Goal: Information Seeking & Learning: Learn about a topic

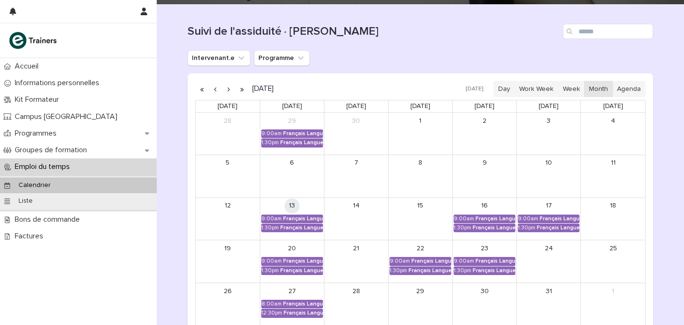
scroll to position [137, 0]
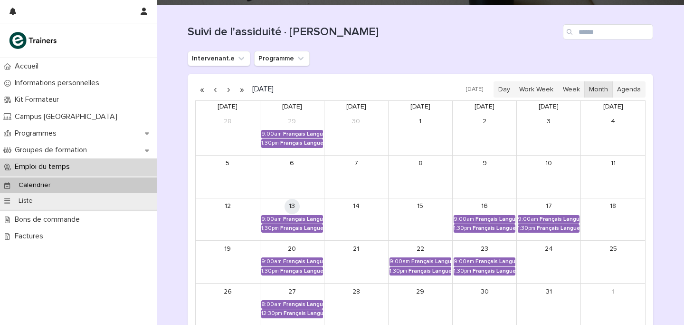
scroll to position [173, 0]
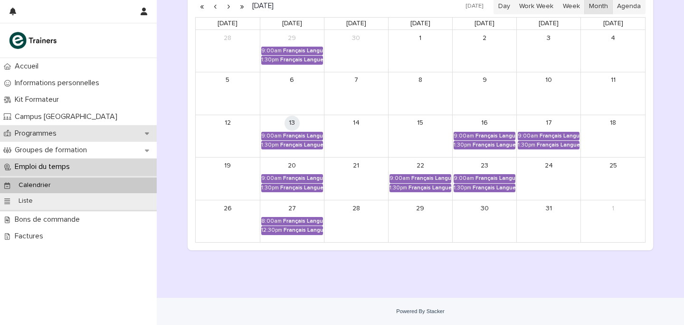
click at [106, 139] on div "Programmes" at bounding box center [78, 133] width 157 height 17
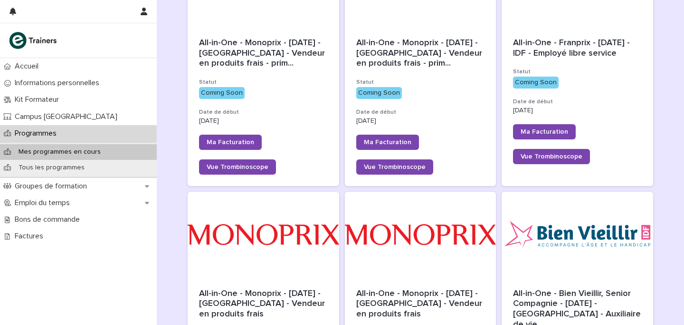
scroll to position [328, 0]
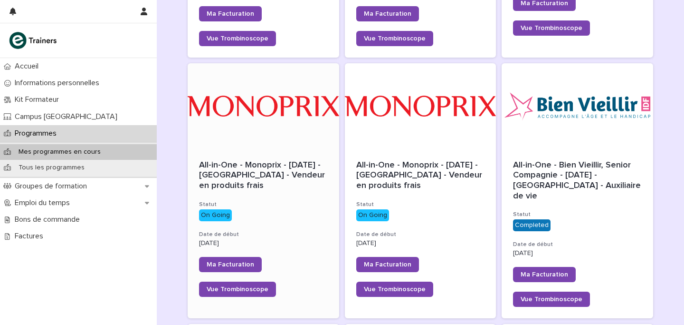
click at [311, 148] on div at bounding box center [264, 106] width 152 height 86
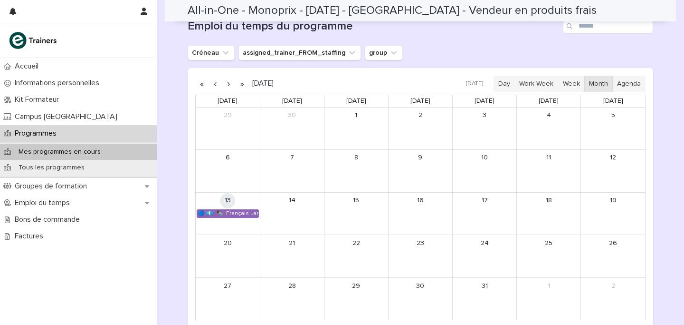
scroll to position [658, 0]
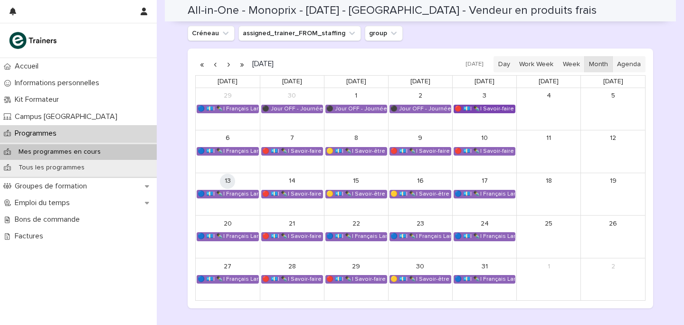
click at [483, 110] on div "🔴 💶| ✒️| Savoir-faire métier - Règles d’hygiène et conservation des produits al…" at bounding box center [484, 109] width 61 height 8
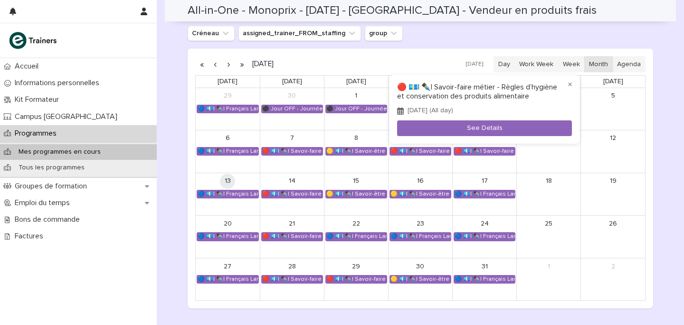
click at [296, 151] on div at bounding box center [342, 162] width 684 height 325
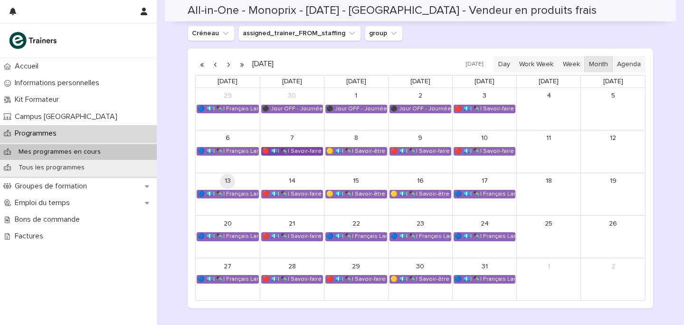
click at [309, 150] on div "🔴 💶| ✒️| Savoir-faire métier - Valeurs et culture d'entreprise Monoprix" at bounding box center [292, 151] width 61 height 8
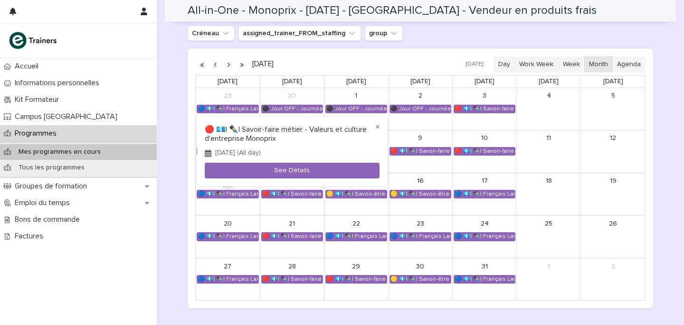
click at [417, 146] on div at bounding box center [342, 162] width 684 height 325
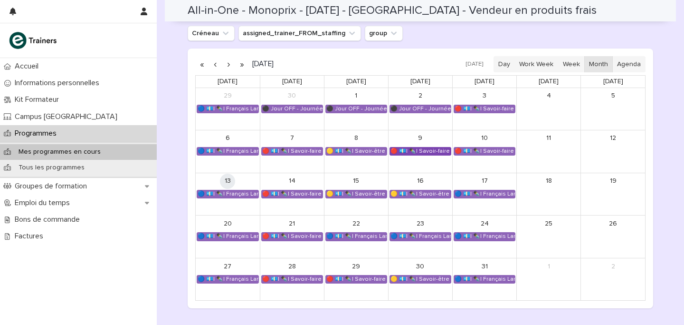
click at [419, 153] on div "🔴 💶| ✒️| Savoir-faire métier - Présentation marchande des produits" at bounding box center [420, 151] width 61 height 8
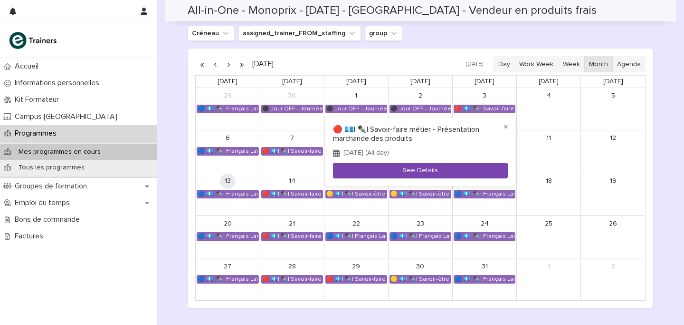
click at [494, 165] on button "See Details" at bounding box center [420, 171] width 175 height 16
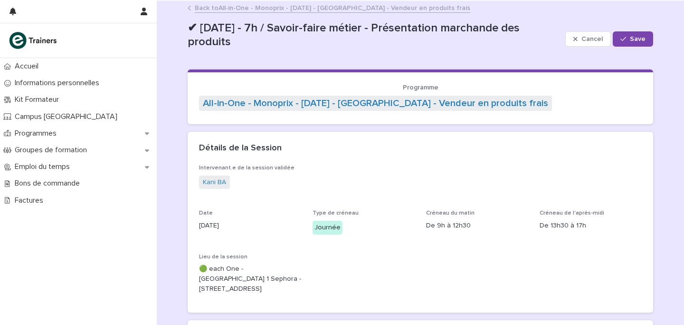
click at [231, 10] on link "Back to All-in-One - Monoprix - 24 - Septembre 2025 - Île-de-France - Vendeur e…" at bounding box center [333, 7] width 276 height 11
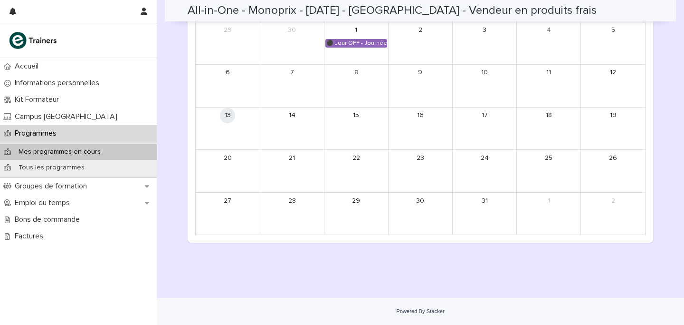
scroll to position [683, 0]
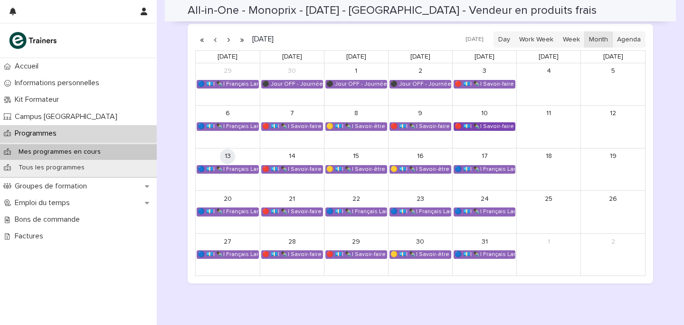
click at [487, 127] on div "🔴 💶| ✒️| Savoir-faire métier - Présentation marchande des produits" at bounding box center [484, 127] width 61 height 8
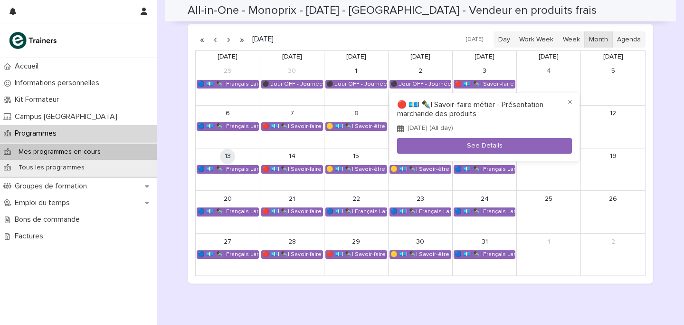
click at [483, 154] on div "× 🔴 💶| ✒️| Savoir-faire métier - Présentation marchande des produits October 10…" at bounding box center [485, 127] width 190 height 68
click at [343, 144] on div at bounding box center [342, 162] width 684 height 325
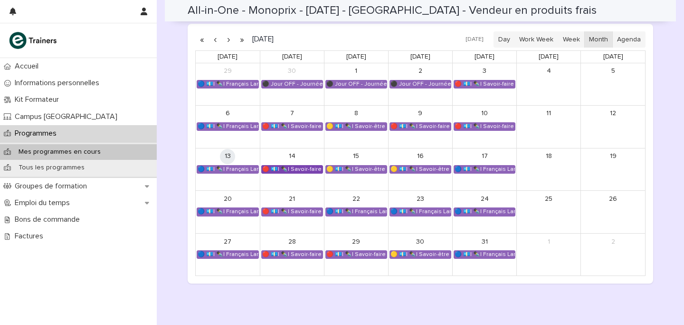
click at [300, 169] on div "🔴 💶| ✒️| Savoir-faire métier - Contribution à l'amélioration de l'expérience d'…" at bounding box center [292, 169] width 61 height 8
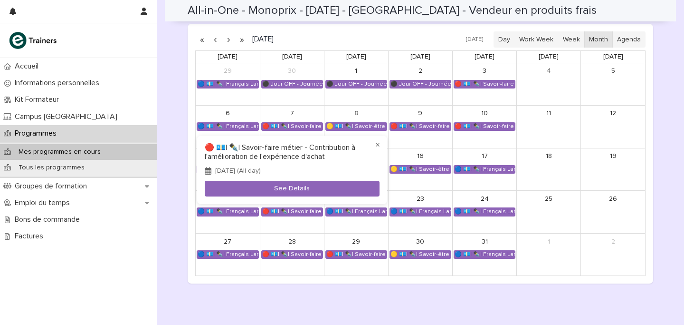
click at [419, 146] on div at bounding box center [342, 162] width 684 height 325
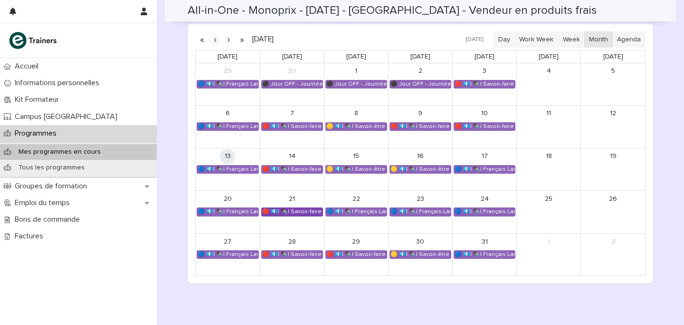
click at [305, 211] on div "🔴 💶| ✒️| Savoir-faire métier - Traitement des commandes de produits de clients" at bounding box center [292, 212] width 61 height 8
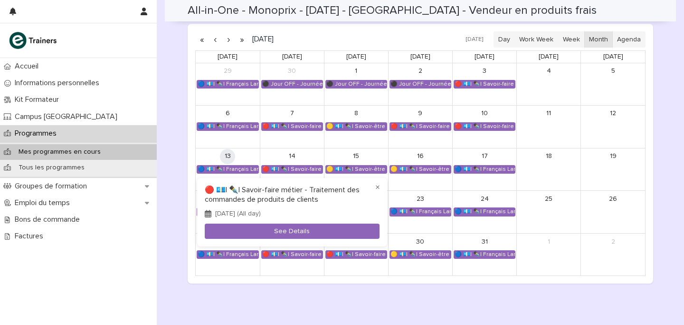
click at [304, 255] on div at bounding box center [342, 162] width 684 height 325
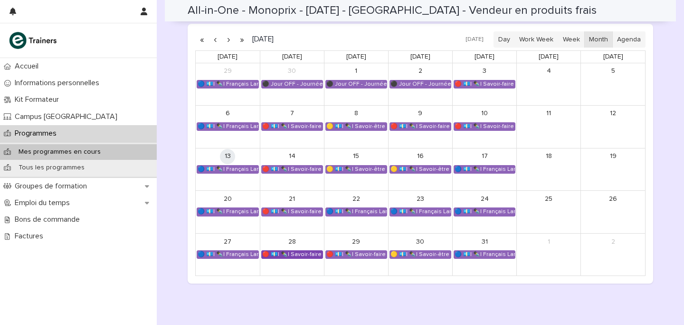
click at [297, 253] on div "🔴 💶| ✒️| Savoir-faire métier - Approvisionnement du rayon" at bounding box center [292, 254] width 61 height 8
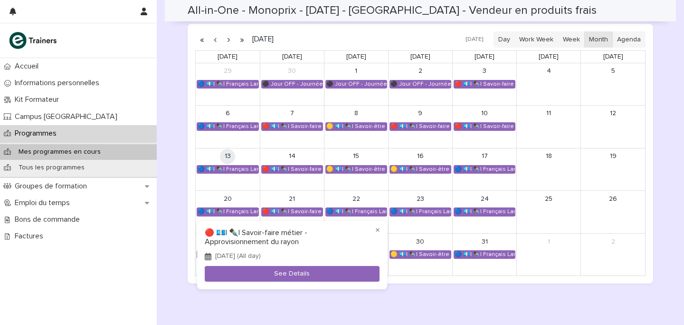
click at [470, 277] on div at bounding box center [342, 162] width 684 height 325
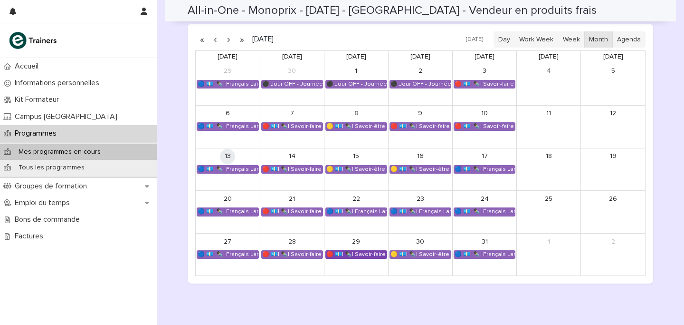
click at [367, 251] on div "🔴 💶| ✒️| Savoir-faire métier - Contribution à l'amélioration de l'expérience d'…" at bounding box center [356, 254] width 61 height 8
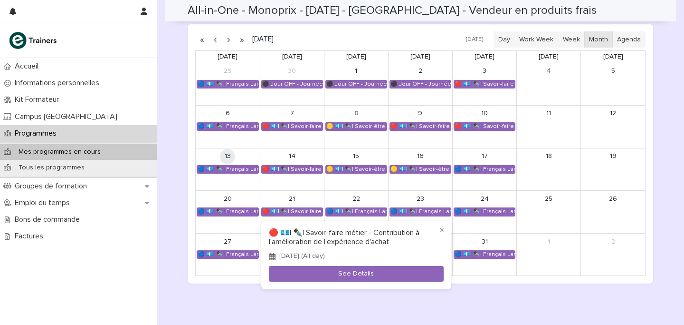
click at [241, 280] on div at bounding box center [342, 162] width 684 height 325
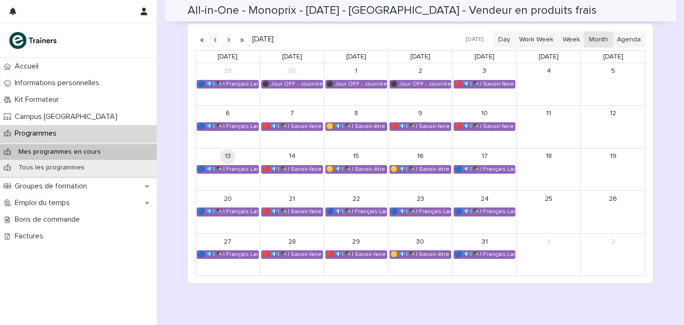
click at [225, 41] on button "button" at bounding box center [228, 39] width 13 height 15
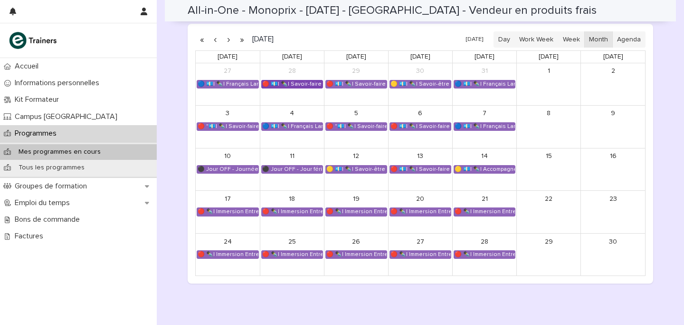
click at [278, 84] on div "🔴 💶| ✒️| Savoir-faire métier - Approvisionnement du rayon" at bounding box center [292, 84] width 61 height 8
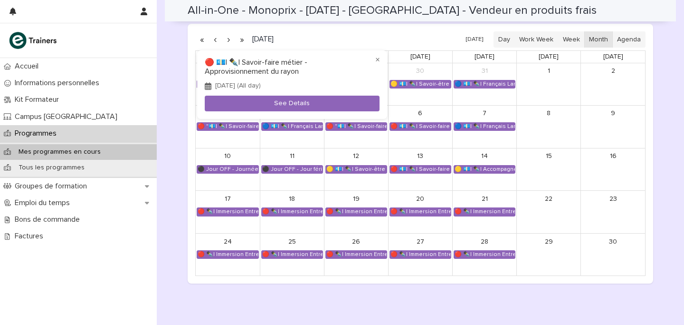
click at [415, 47] on div at bounding box center [342, 162] width 684 height 325
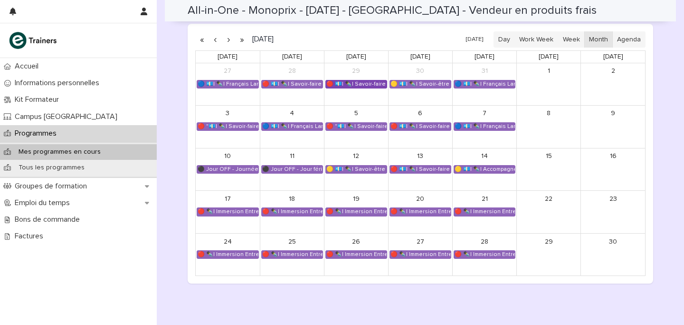
click at [356, 88] on div "🔴 💶| ✒️| Savoir-faire métier - Contribution à l'amélioration de l'expérience d'…" at bounding box center [356, 84] width 61 height 8
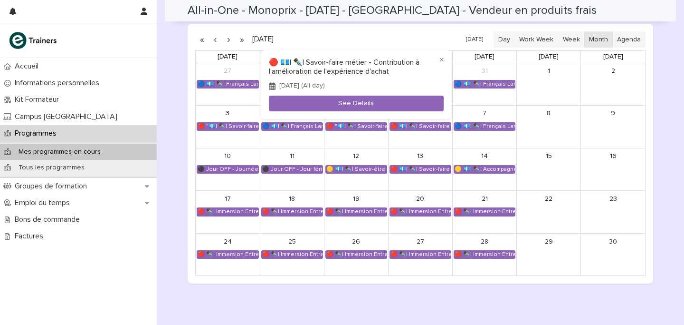
click at [201, 104] on div at bounding box center [342, 162] width 684 height 325
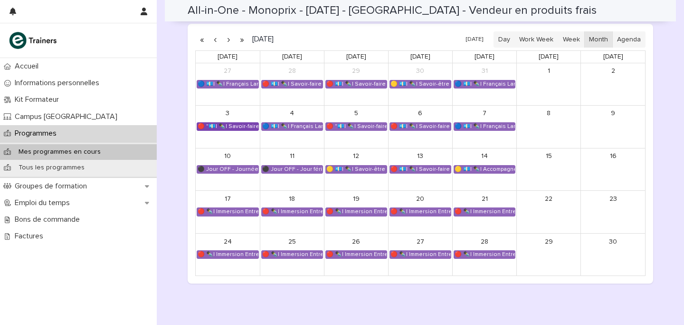
click at [223, 124] on div "🔴 "💶| ✒️| Savoir-faire métier - Accueil, renseignement, orientation et service …" at bounding box center [227, 127] width 61 height 8
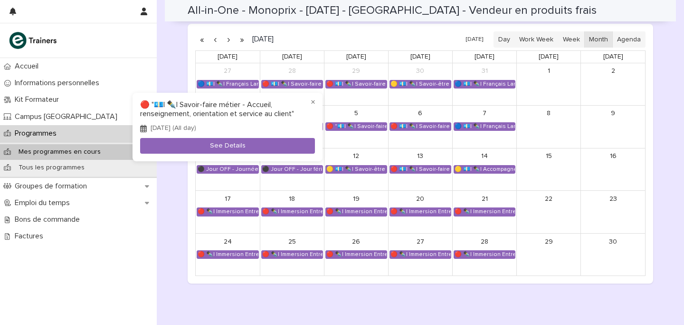
click at [164, 68] on div at bounding box center [342, 162] width 684 height 325
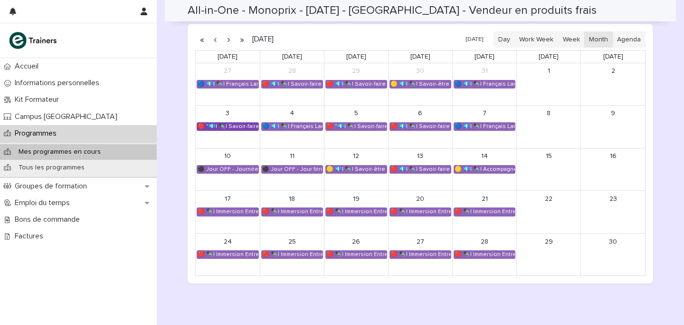
click at [217, 126] on div "🔴 "💶| ✒️| Savoir-faire métier - Accueil, renseignement, orientation et service …" at bounding box center [227, 127] width 61 height 8
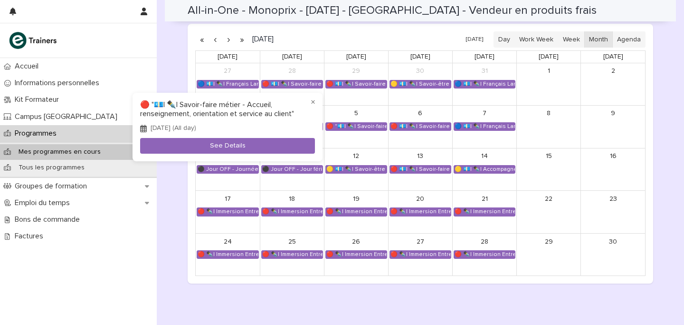
click at [175, 57] on div at bounding box center [342, 162] width 684 height 325
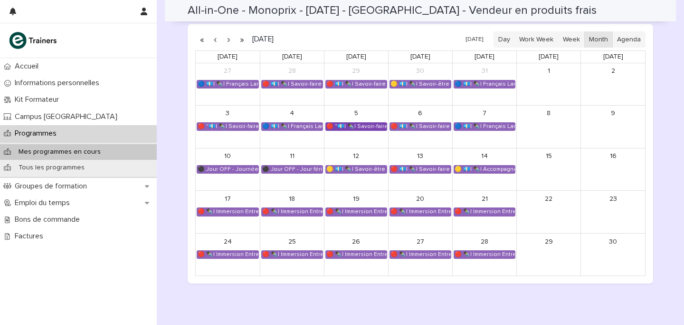
click at [360, 127] on div "🔴 "💶| ✒️| Savoir-faire métier - Accueil, renseignement, orientation et service …" at bounding box center [356, 127] width 61 height 8
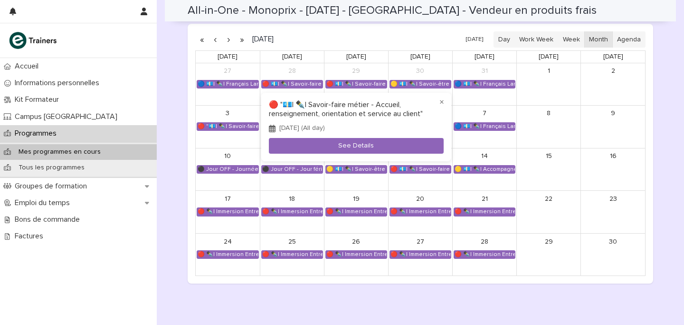
click at [177, 58] on div at bounding box center [342, 162] width 684 height 325
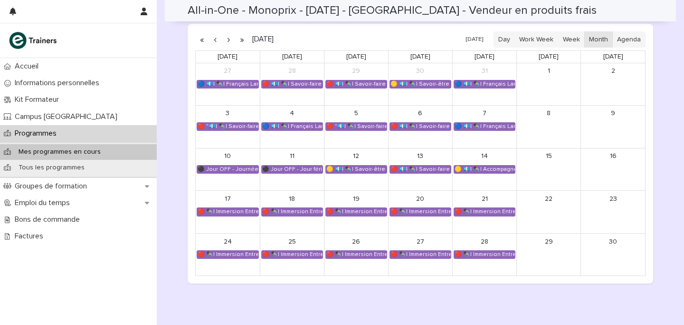
click at [214, 40] on button "button" at bounding box center [215, 39] width 13 height 15
